Goal: Transaction & Acquisition: Purchase product/service

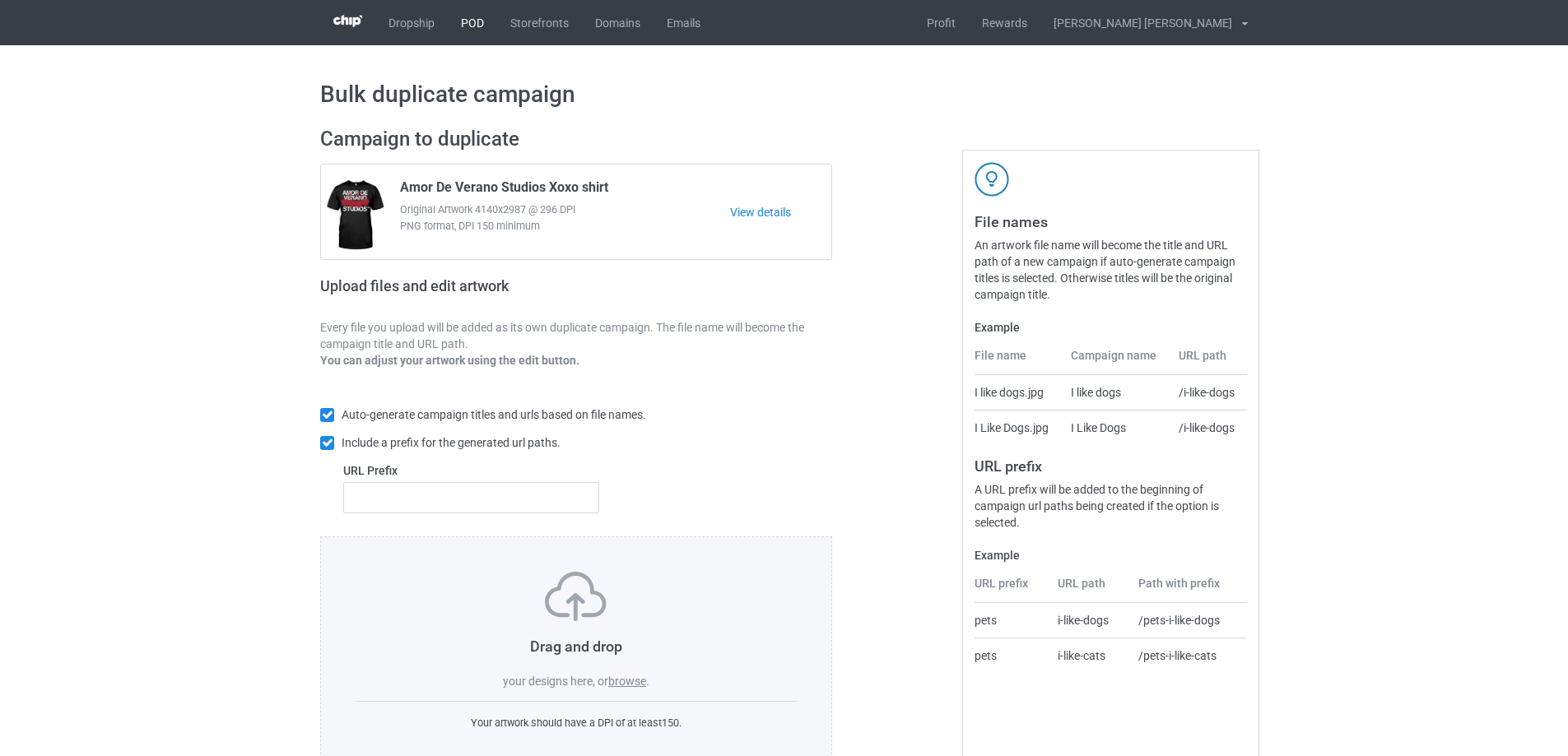
click at [465, 25] on link "POD" at bounding box center [473, 22] width 50 height 45
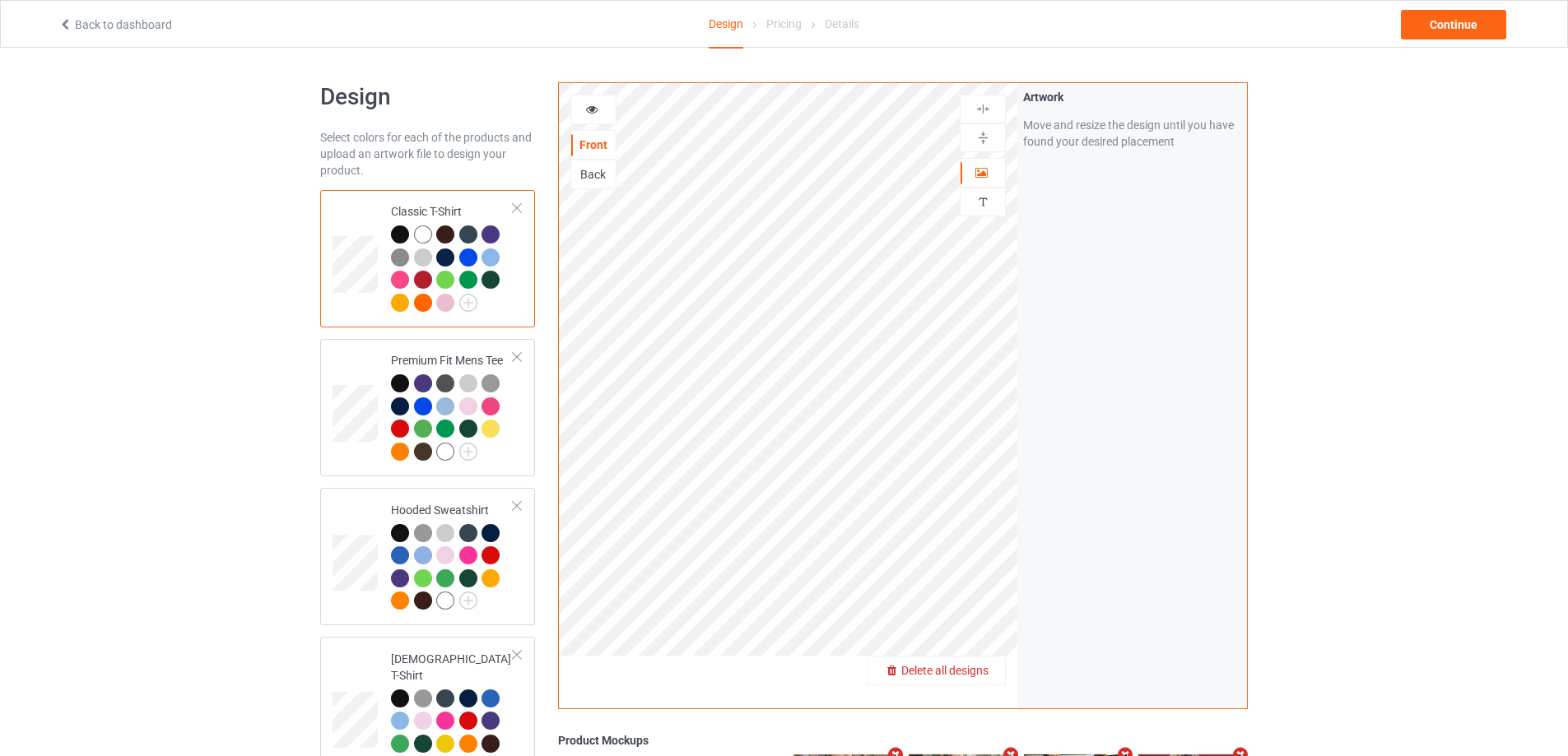
click at [979, 677] on span "Delete all designs" at bounding box center [945, 670] width 88 height 13
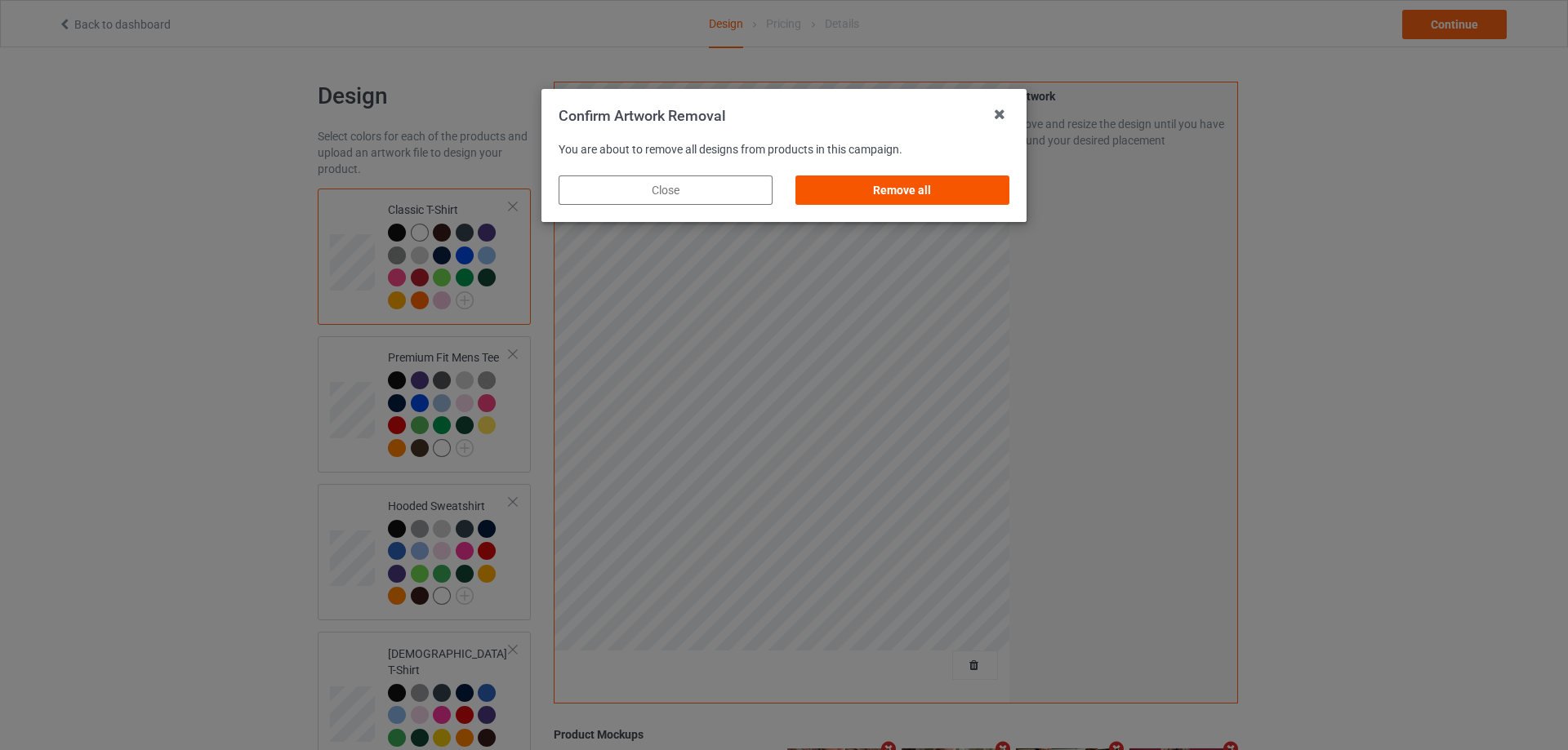
click at [950, 201] on div "Remove all" at bounding box center [902, 190] width 214 height 30
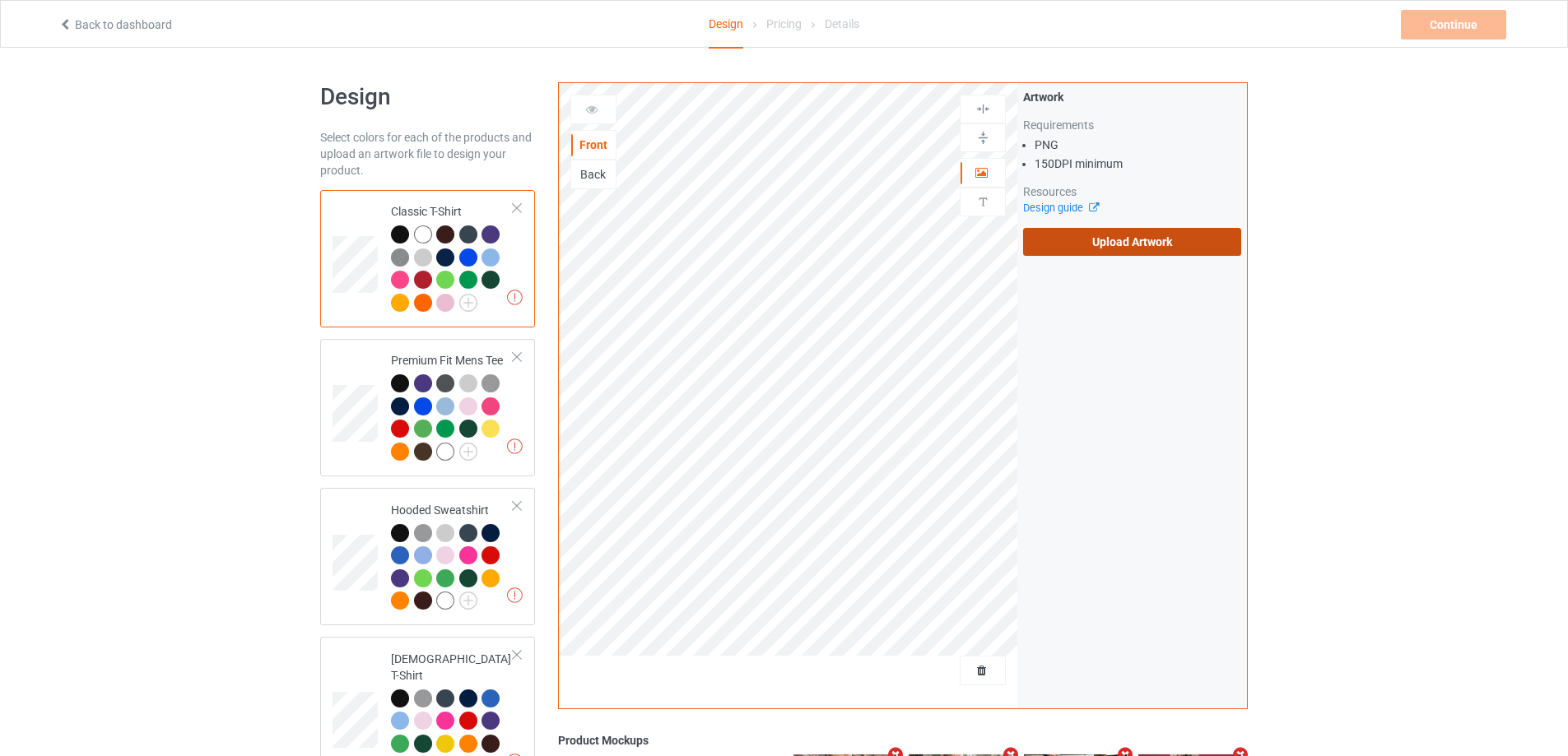
click at [1060, 234] on label "Upload Artwork" at bounding box center [1131, 242] width 218 height 28
click at [0, 0] on input "Upload Artwork" at bounding box center [0, 0] width 0 height 0
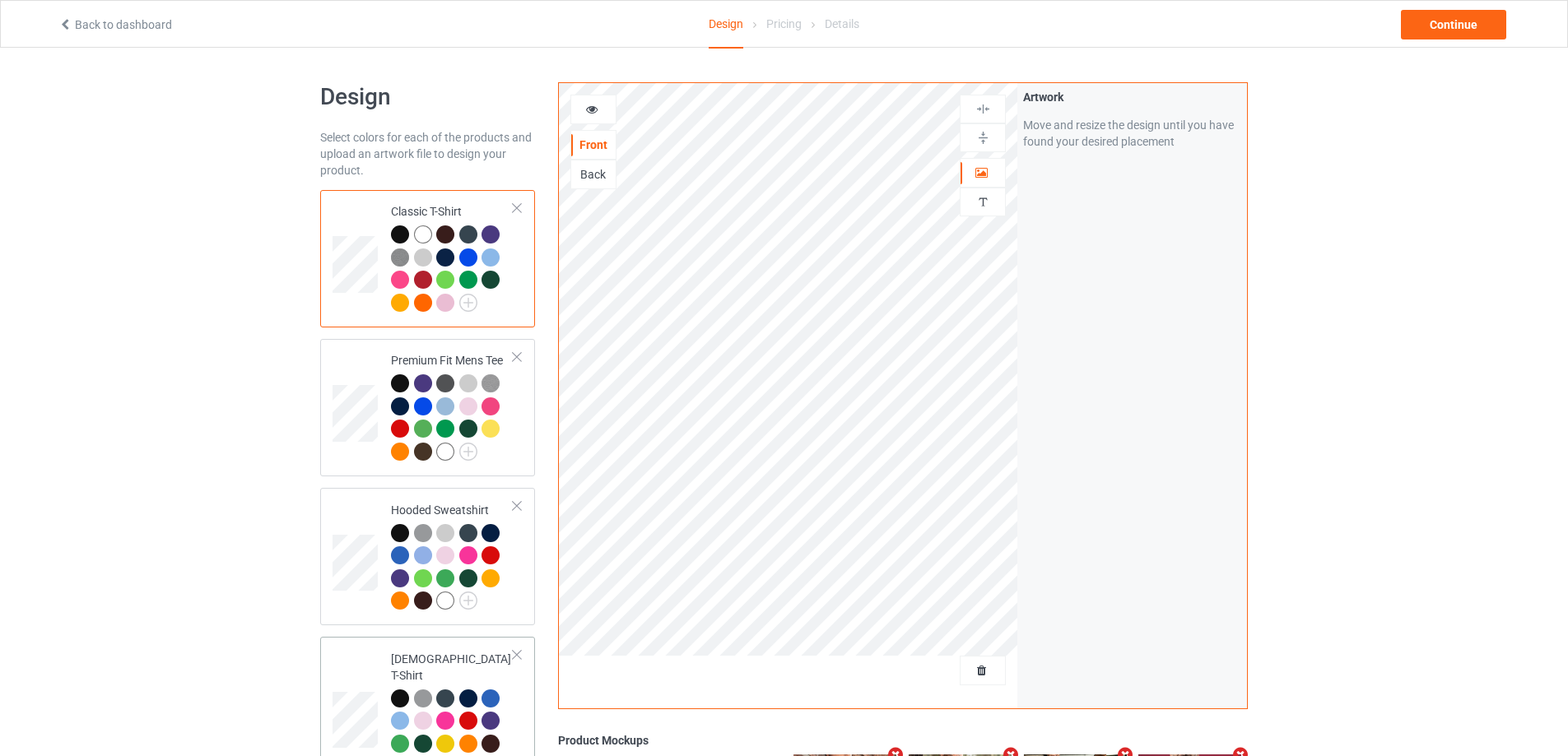
click at [1508, 39] on div "Continue" at bounding box center [1275, 25] width 491 height 30
click at [1460, 28] on div "Continue" at bounding box center [1454, 25] width 105 height 30
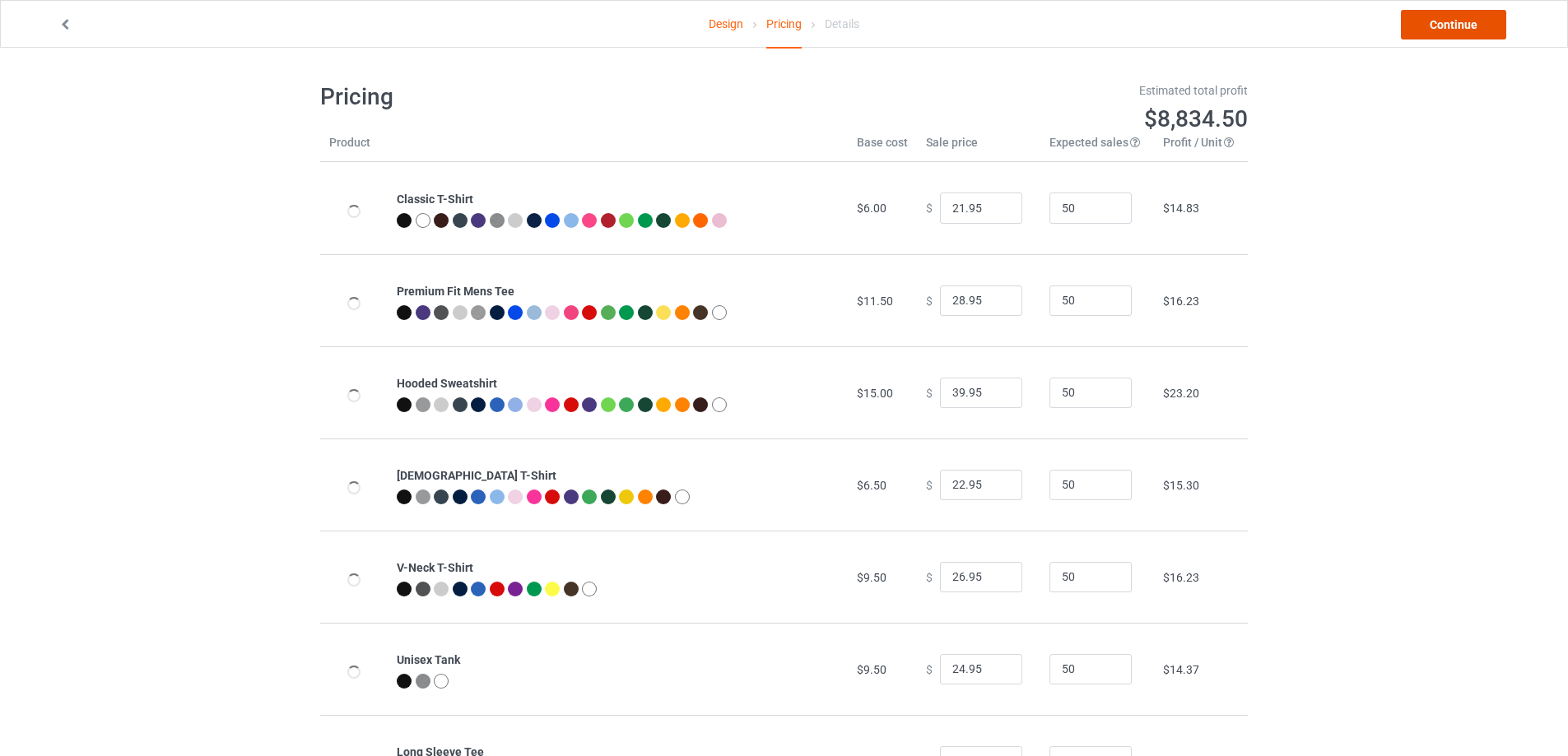
click at [1460, 24] on link "Continue" at bounding box center [1454, 25] width 105 height 30
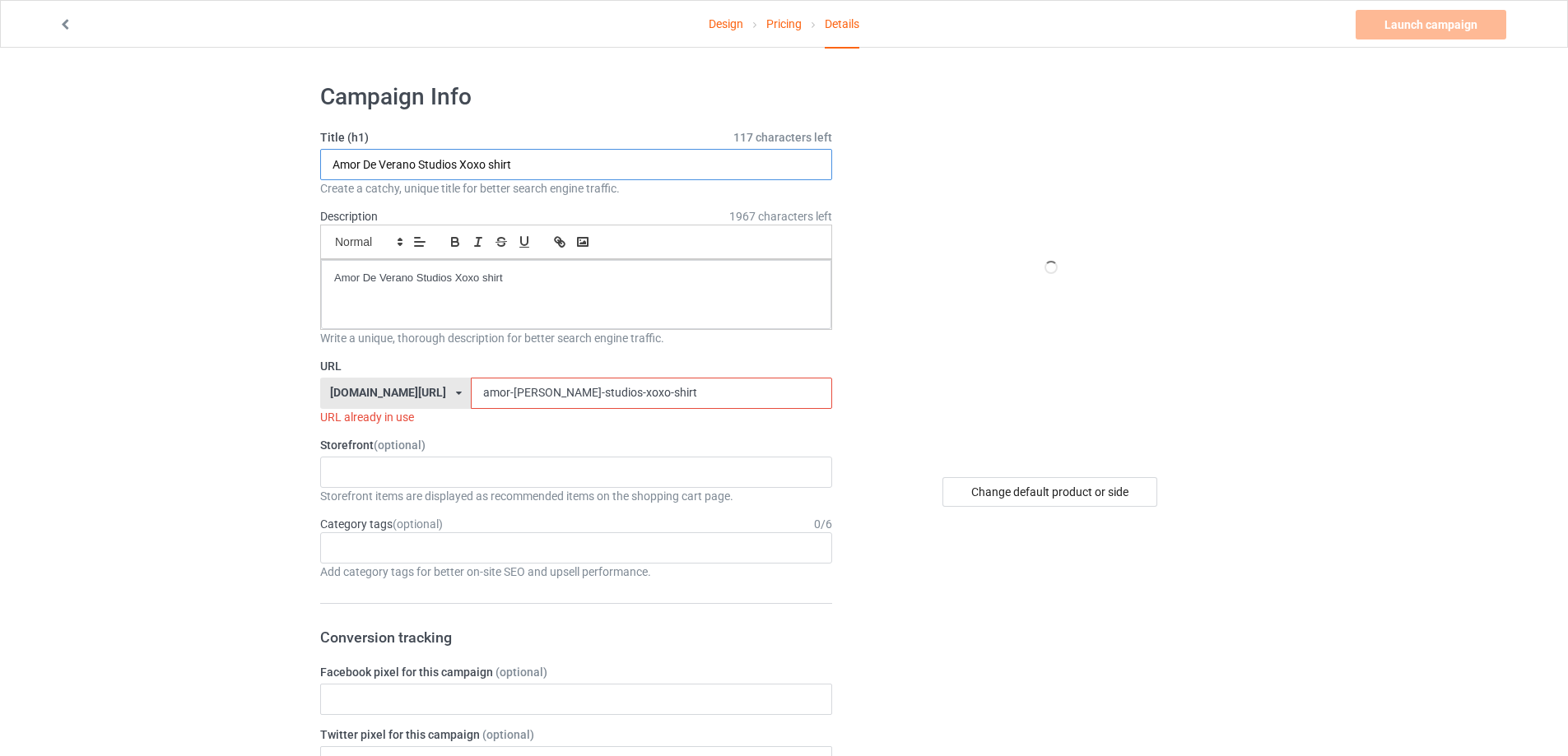
paste input "yes they are real"
drag, startPoint x: 542, startPoint y: 170, endPoint x: 302, endPoint y: 187, distance: 240.6
type input "yes they are real shirt"
drag, startPoint x: 505, startPoint y: 282, endPoint x: 211, endPoint y: 293, distance: 294.2
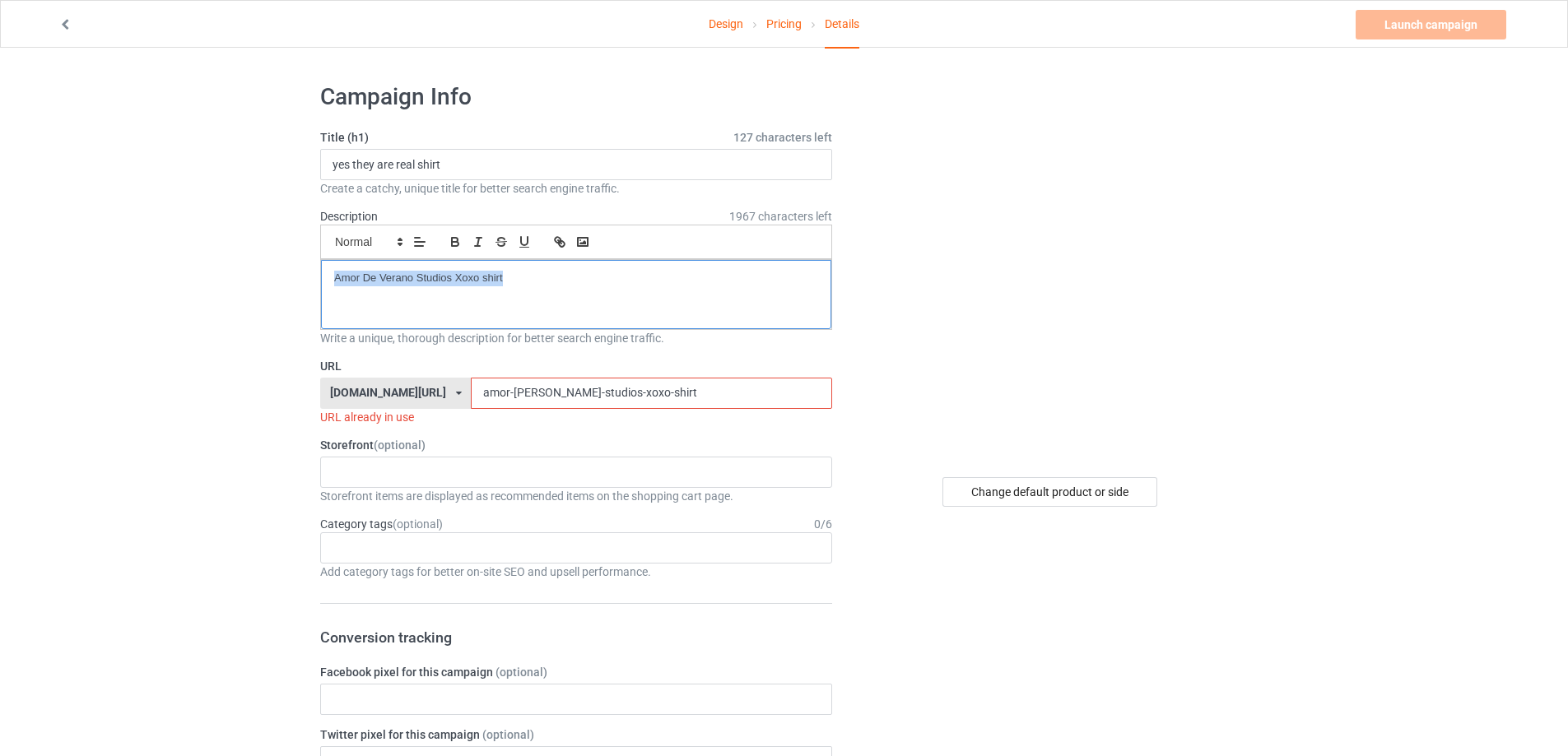
drag, startPoint x: 632, startPoint y: 392, endPoint x: 348, endPoint y: 388, distance: 284.0
click at [348, 388] on div "teechip.com/ teetrendus.com/ teechip.com/ 5cd2f964b197f721e1cad219 587d0d41cee3…" at bounding box center [576, 393] width 512 height 31
paste input "yes-they-are-real"
click at [610, 388] on input "yes-they-are-real-shirt" at bounding box center [651, 393] width 360 height 31
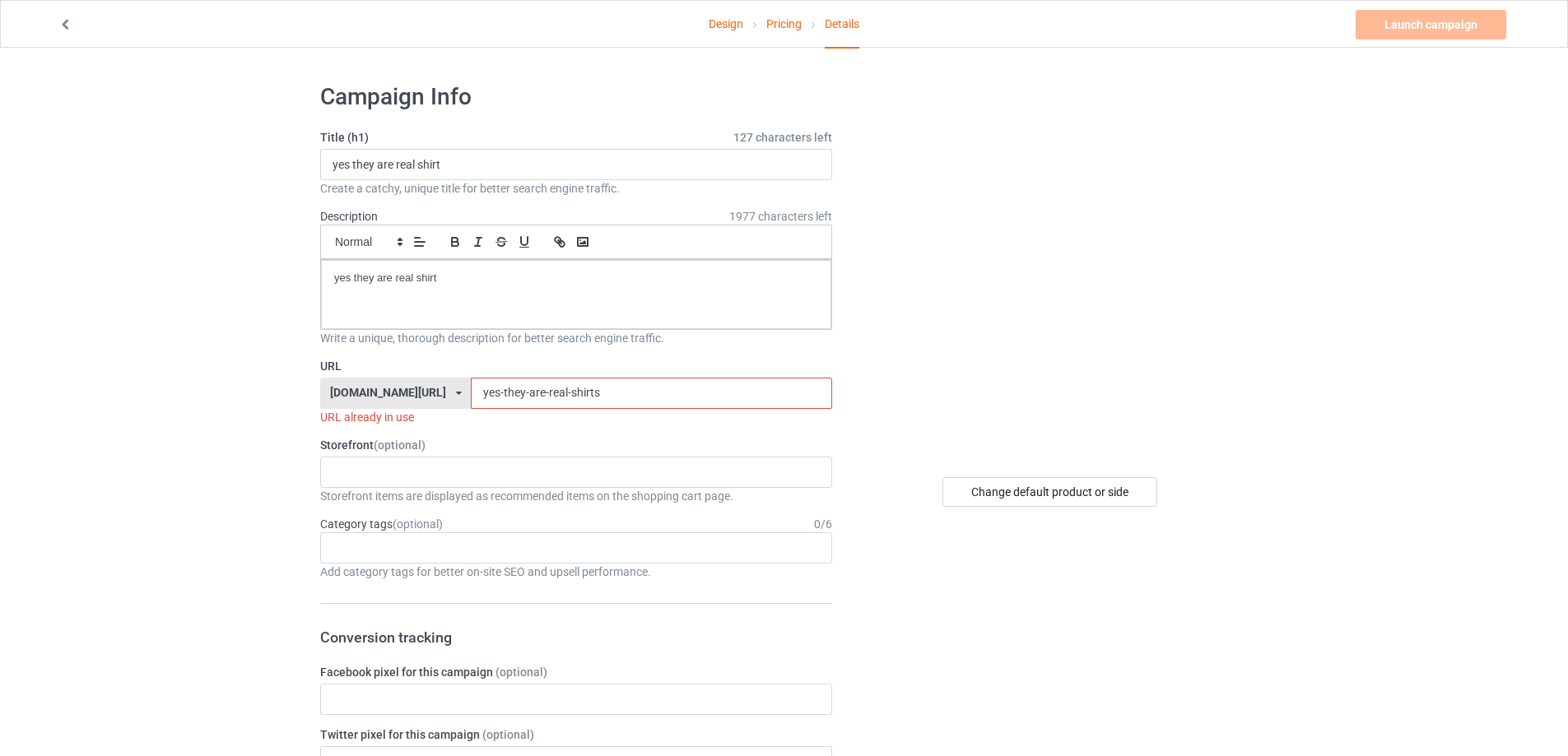
click at [1419, 25] on div "Launch campaign Invalid campaign URL" at bounding box center [1432, 25] width 154 height 30
click at [600, 398] on input "yes-they-are-real-shirts" at bounding box center [651, 393] width 360 height 31
drag, startPoint x: 548, startPoint y: 393, endPoint x: 643, endPoint y: 400, distance: 95.3
click at [643, 400] on input "yes-they-are-real-shirt-funny" at bounding box center [651, 393] width 360 height 31
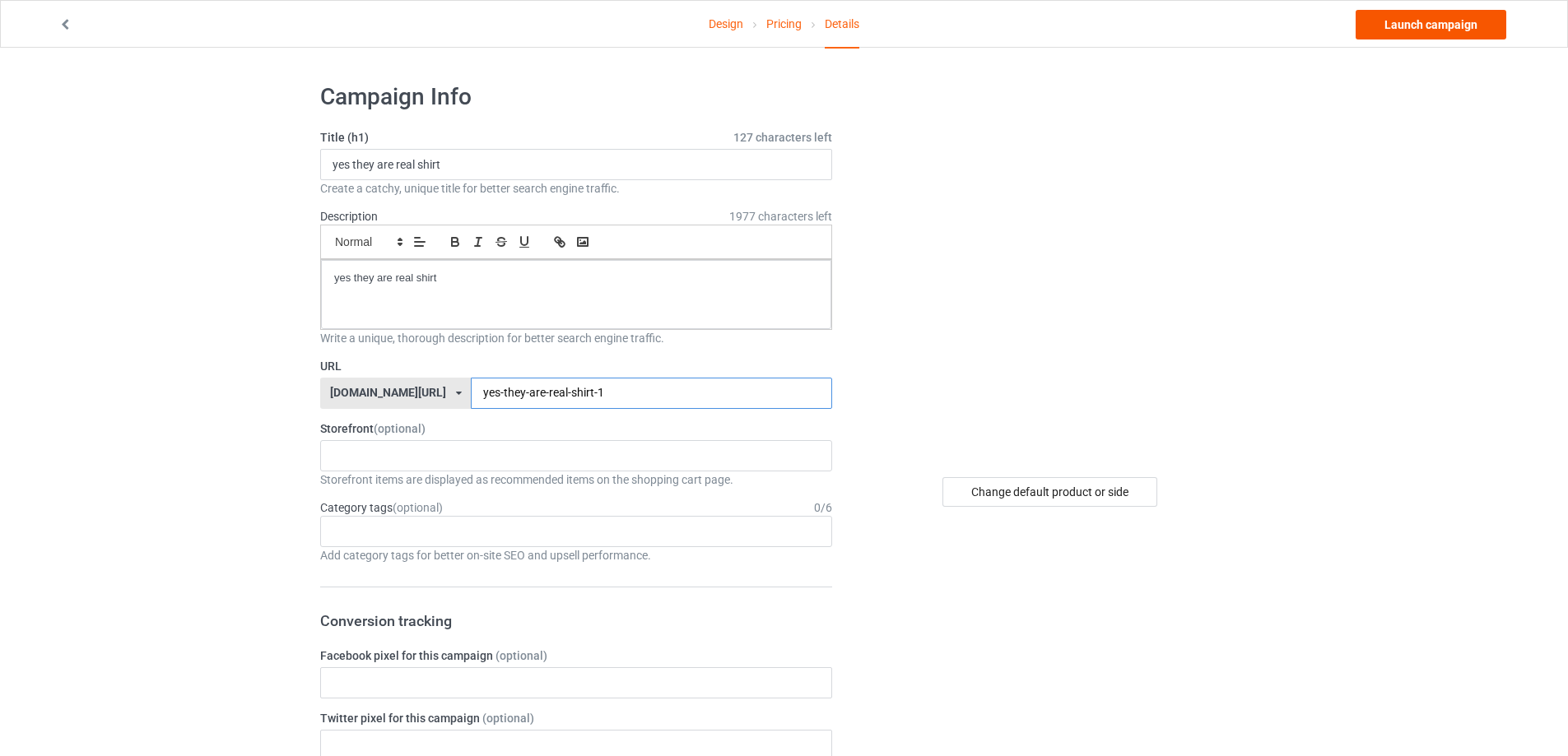
type input "yes-they-are-real-shirt-1"
click at [1442, 28] on link "Launch campaign" at bounding box center [1430, 25] width 150 height 30
